Goal: Task Accomplishment & Management: Manage account settings

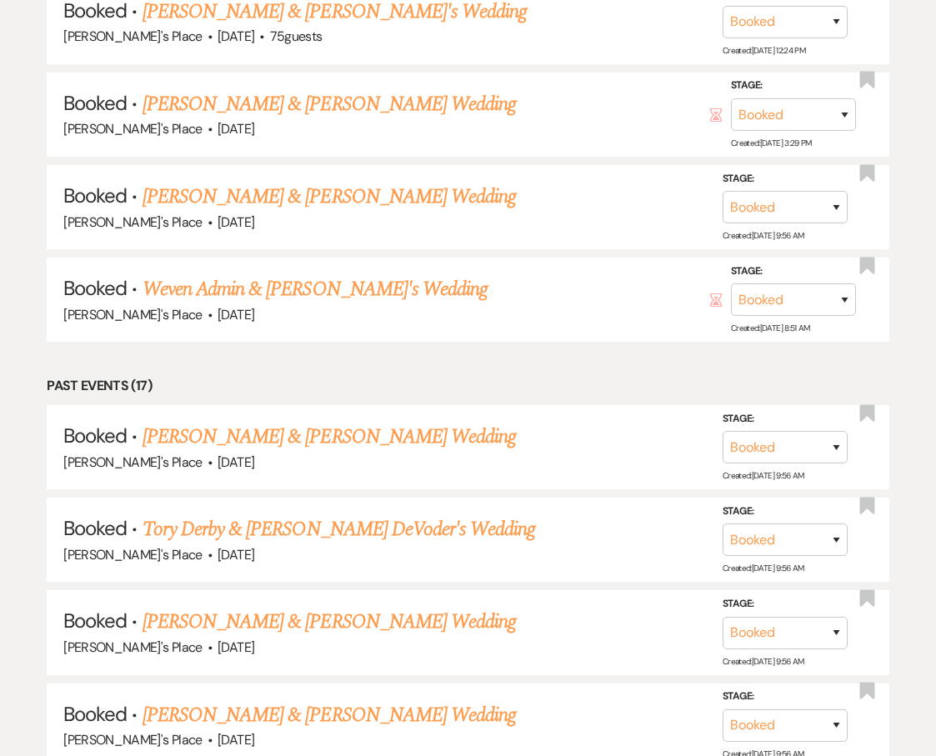
scroll to position [965, 0]
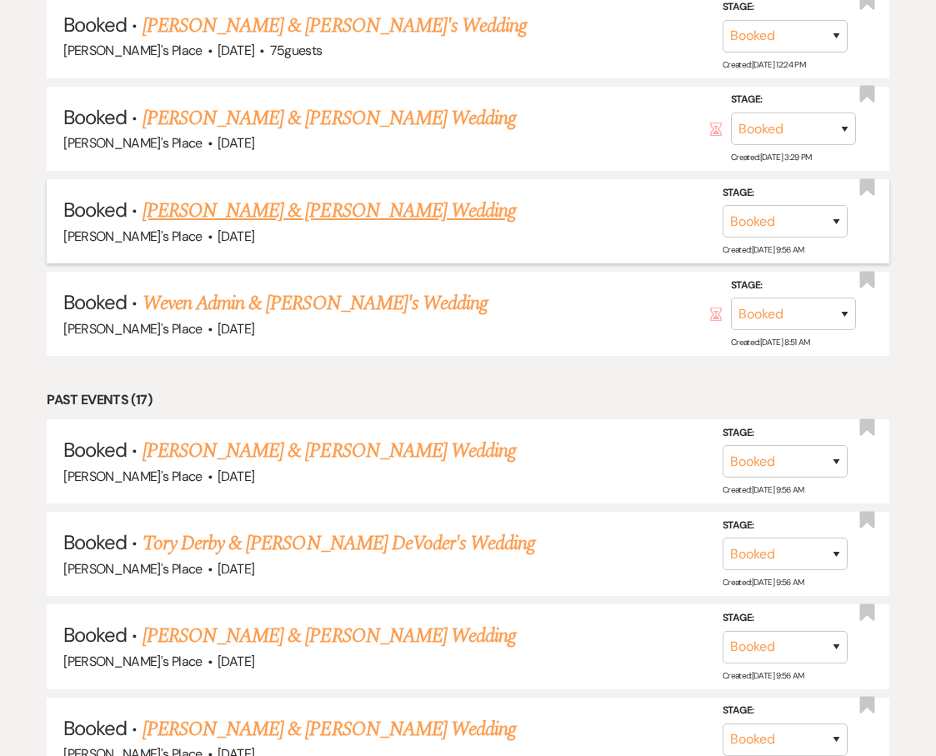
click at [370, 196] on link "[PERSON_NAME] & [PERSON_NAME] Wedding" at bounding box center [329, 211] width 373 height 30
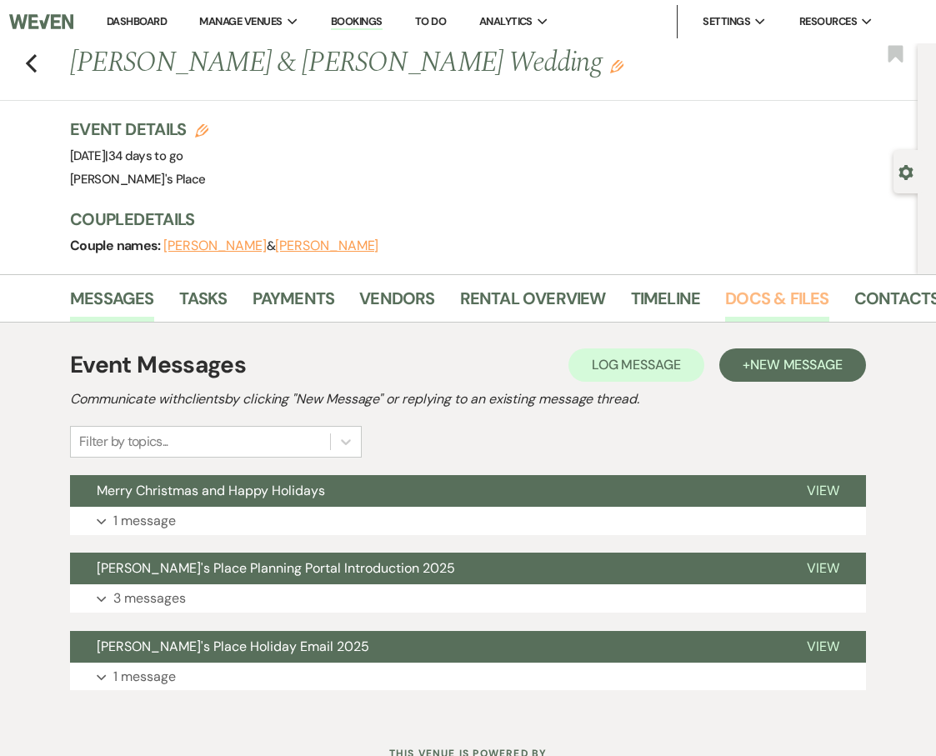
click at [737, 295] on link "Docs & Files" at bounding box center [776, 303] width 103 height 37
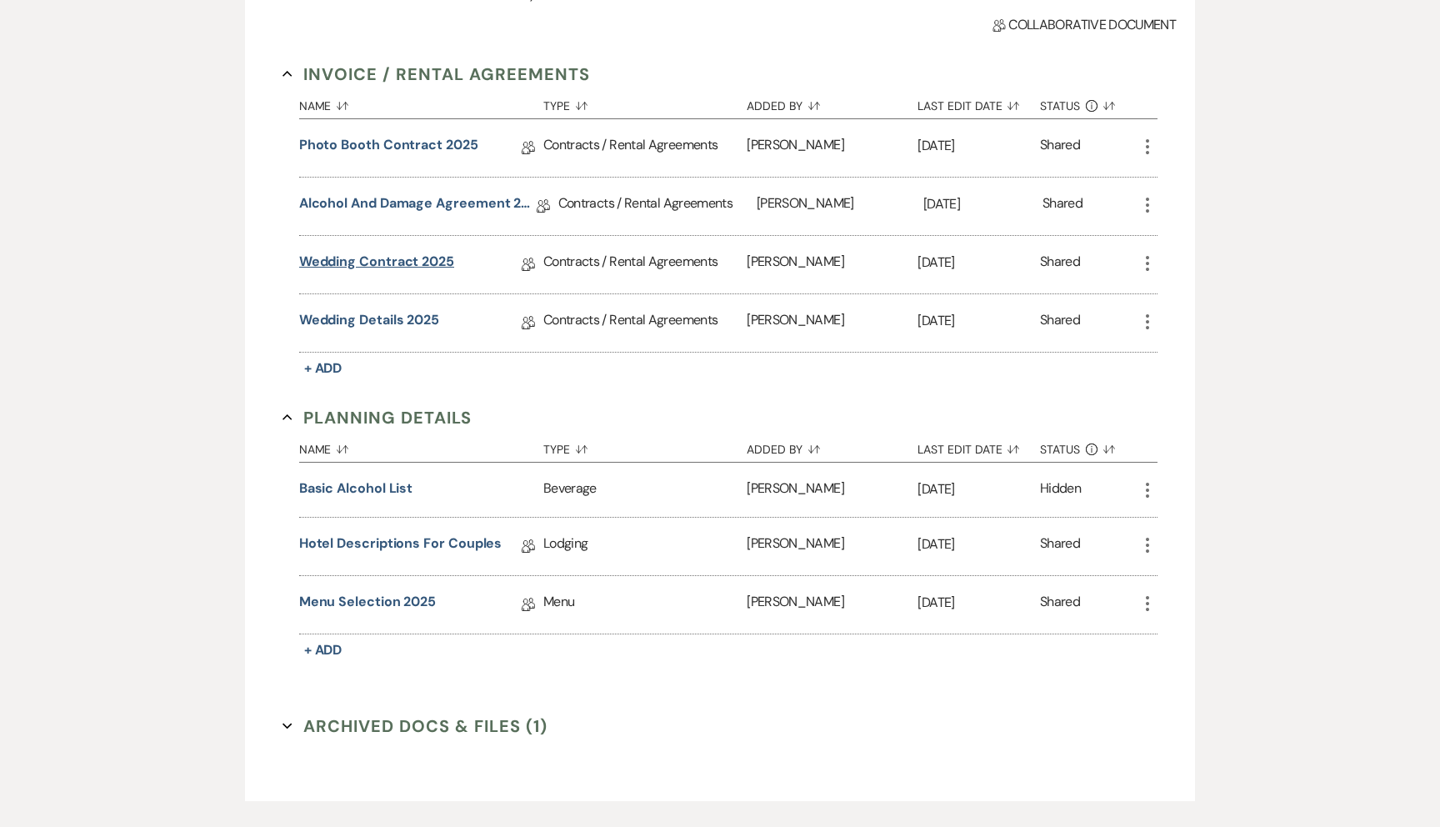
scroll to position [426, 0]
click at [408, 257] on link "Wedding Contract 2025" at bounding box center [376, 265] width 155 height 26
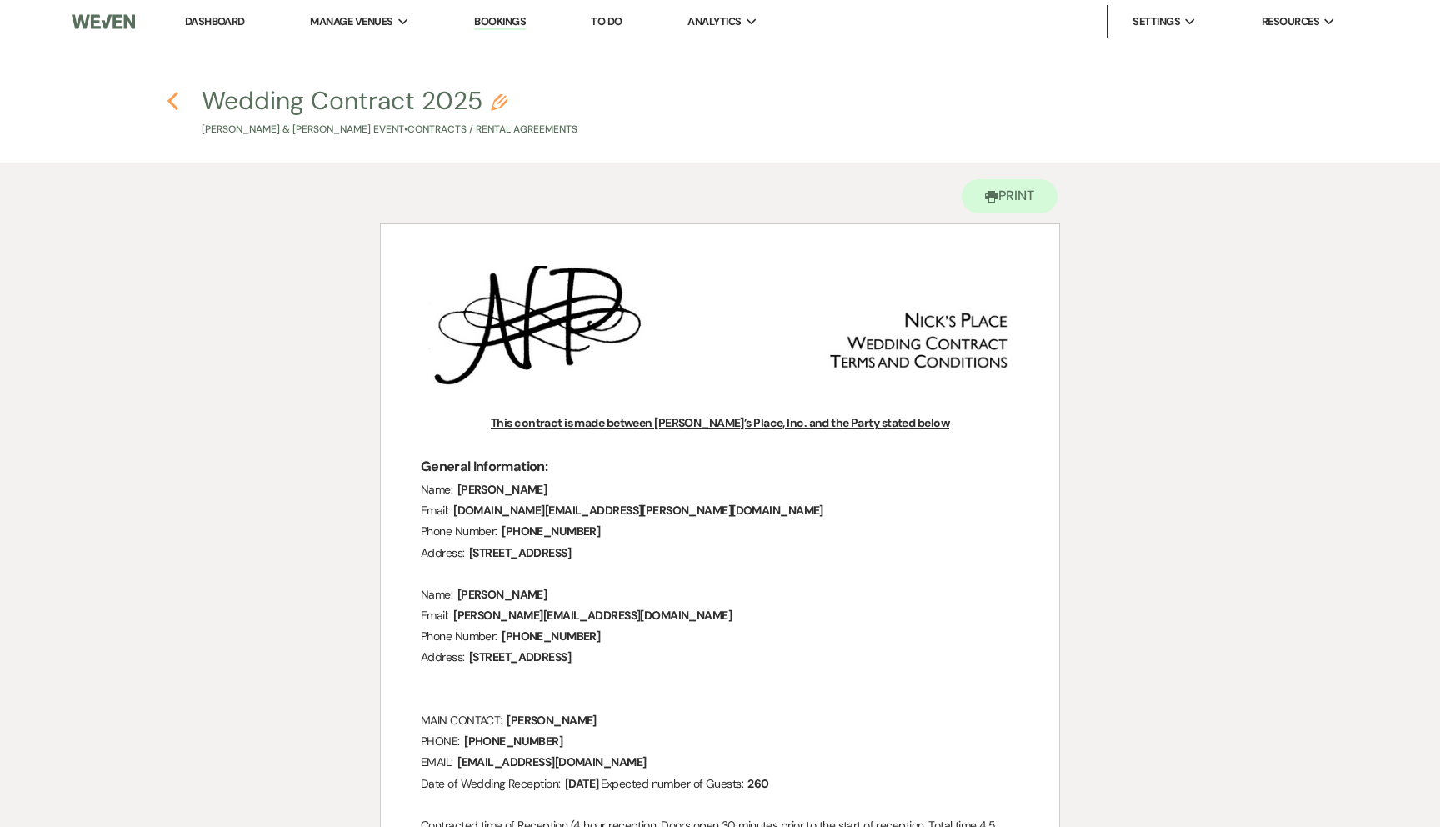
click at [170, 98] on use "button" at bounding box center [173, 101] width 11 height 18
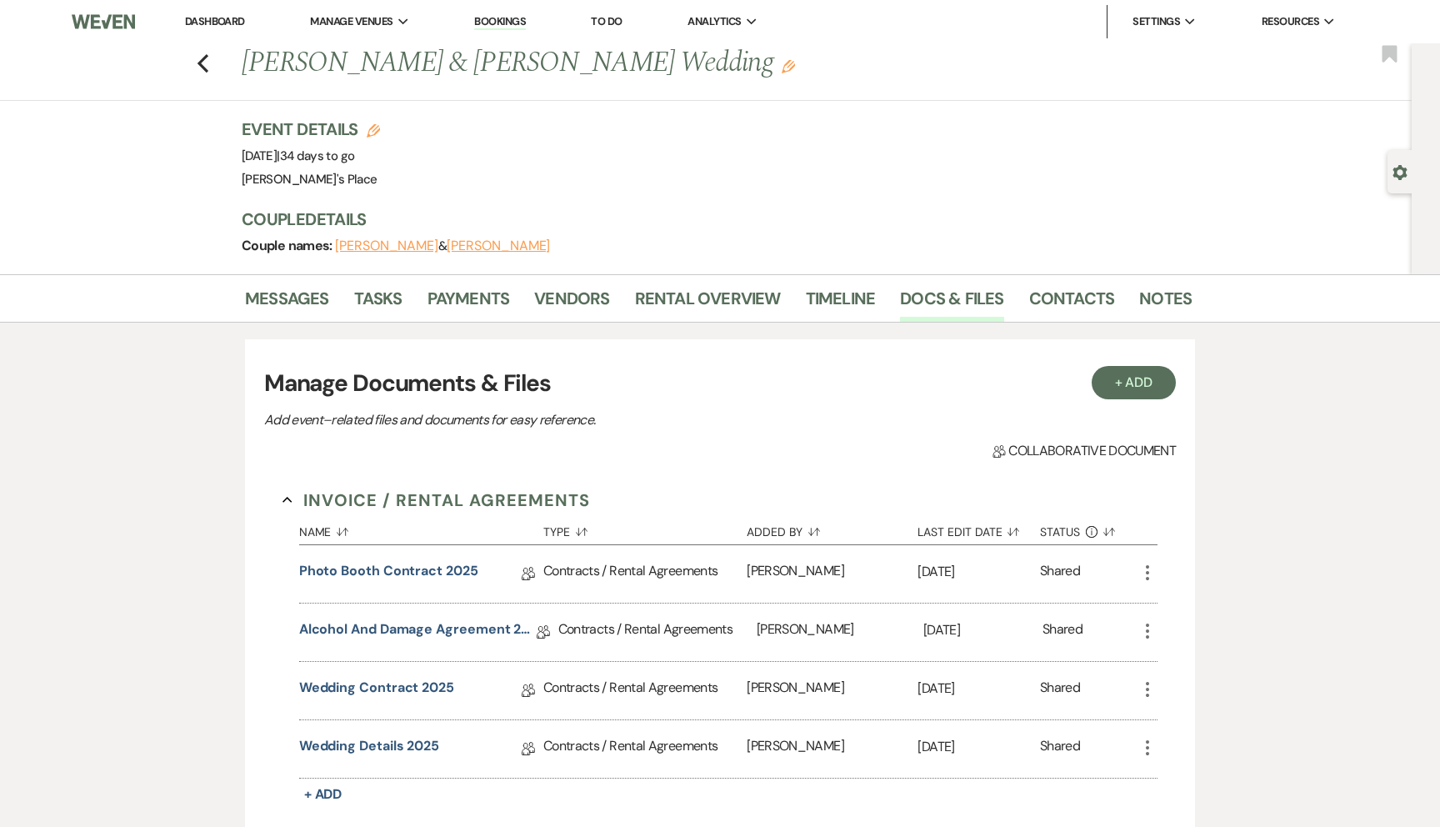
scroll to position [426, 0]
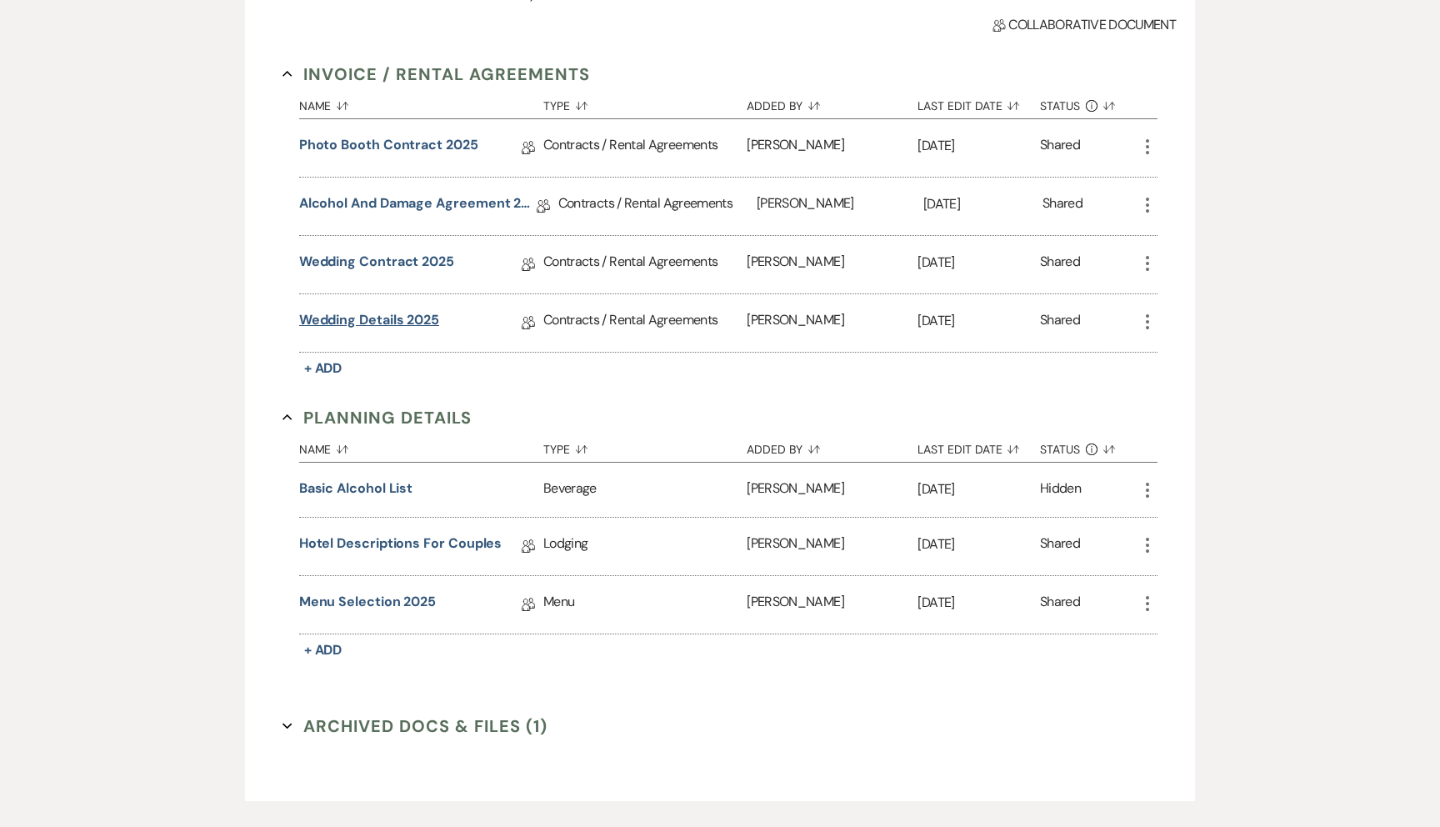
click at [338, 313] on link "Wedding Details 2025" at bounding box center [369, 323] width 140 height 26
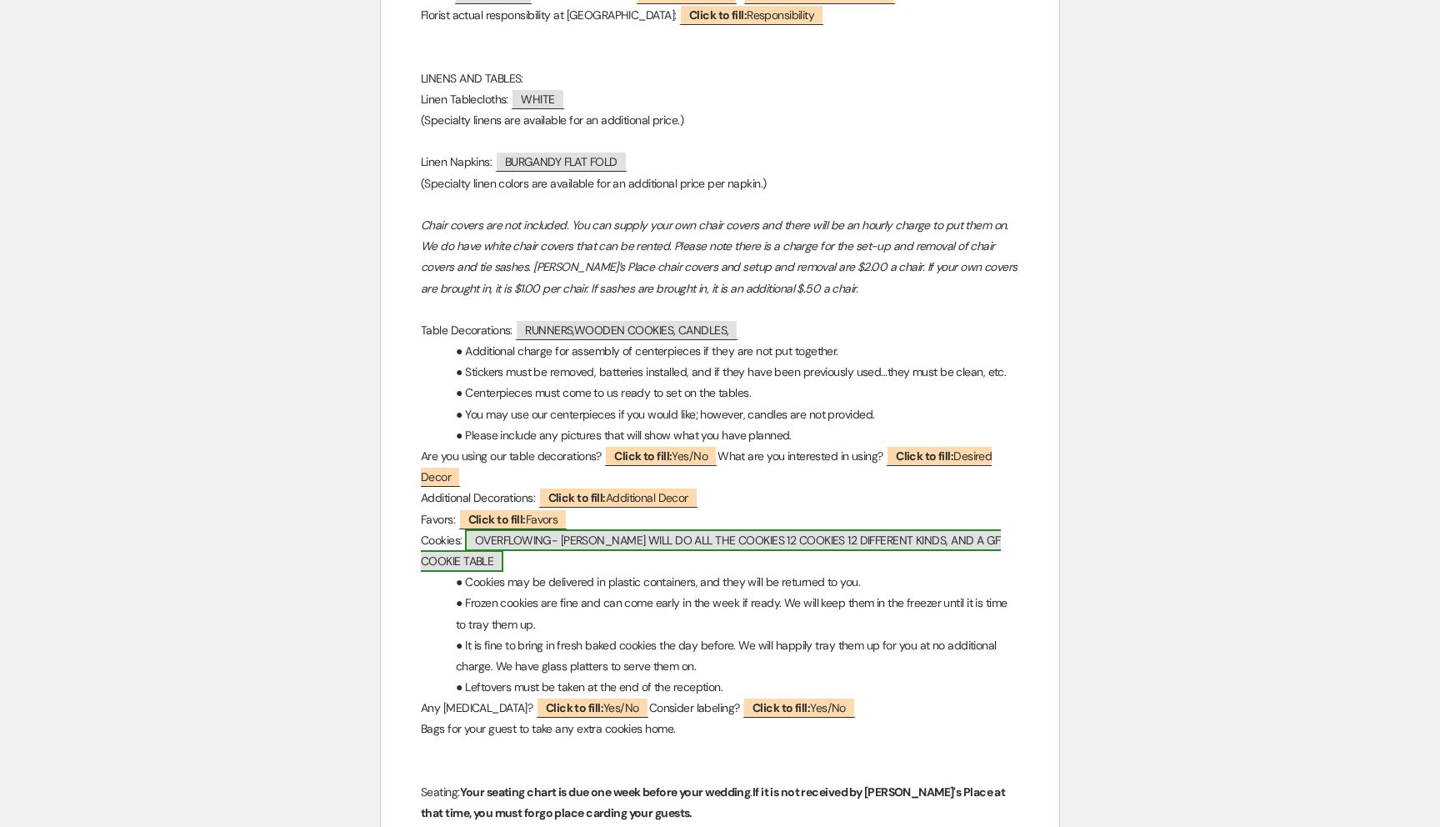
scroll to position [1462, 0]
